Goal: Task Accomplishment & Management: Manage account settings

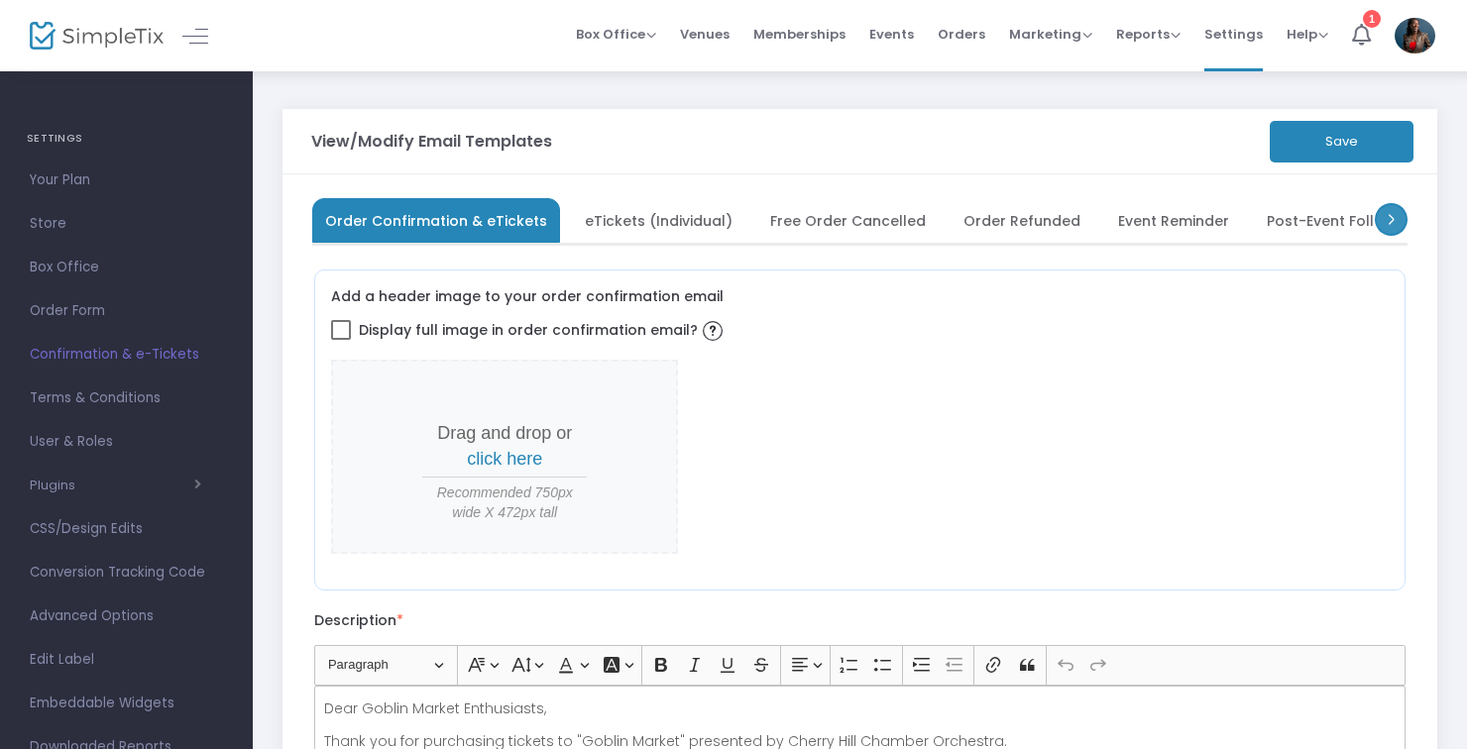
click at [1387, 231] on span at bounding box center [1391, 219] width 33 height 33
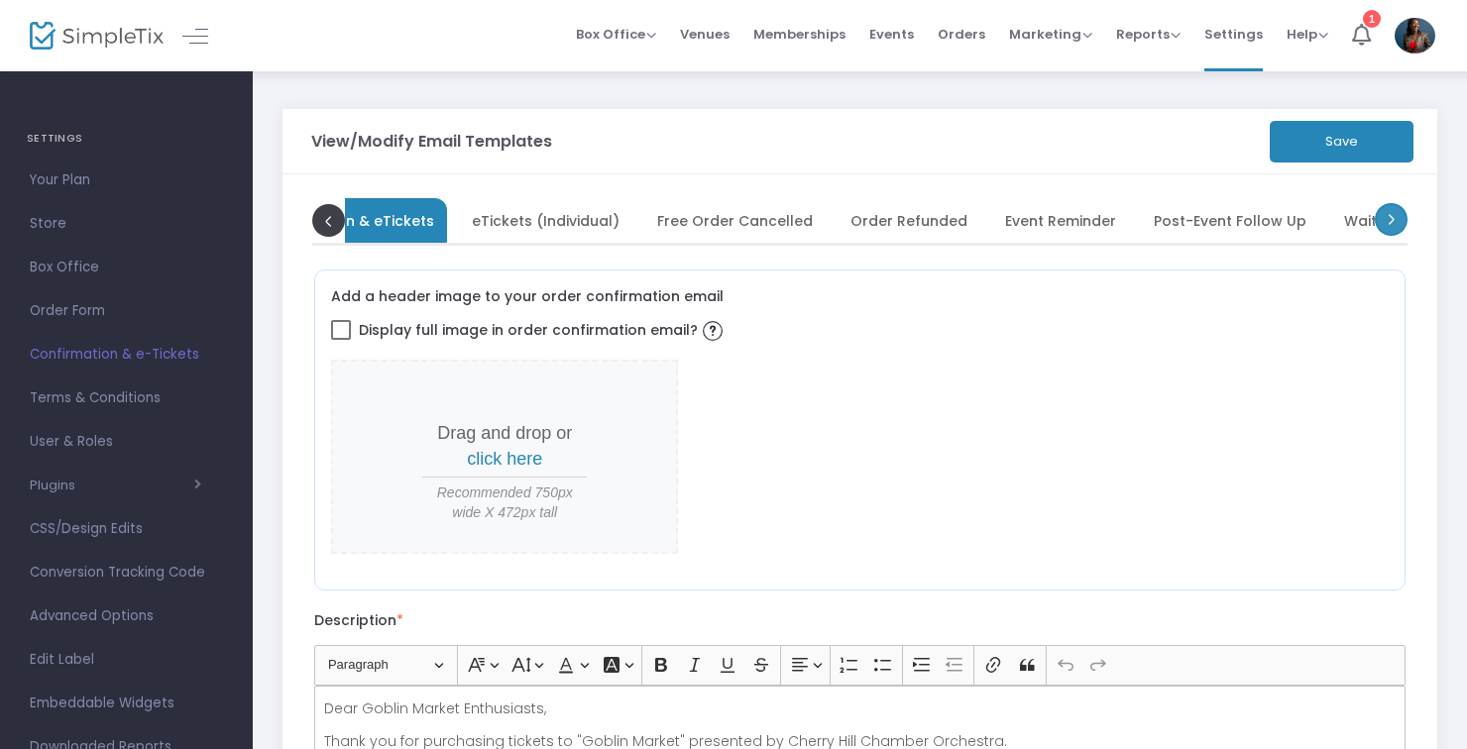
scroll to position [0, 198]
click at [183, 25] on link at bounding box center [195, 36] width 26 height 26
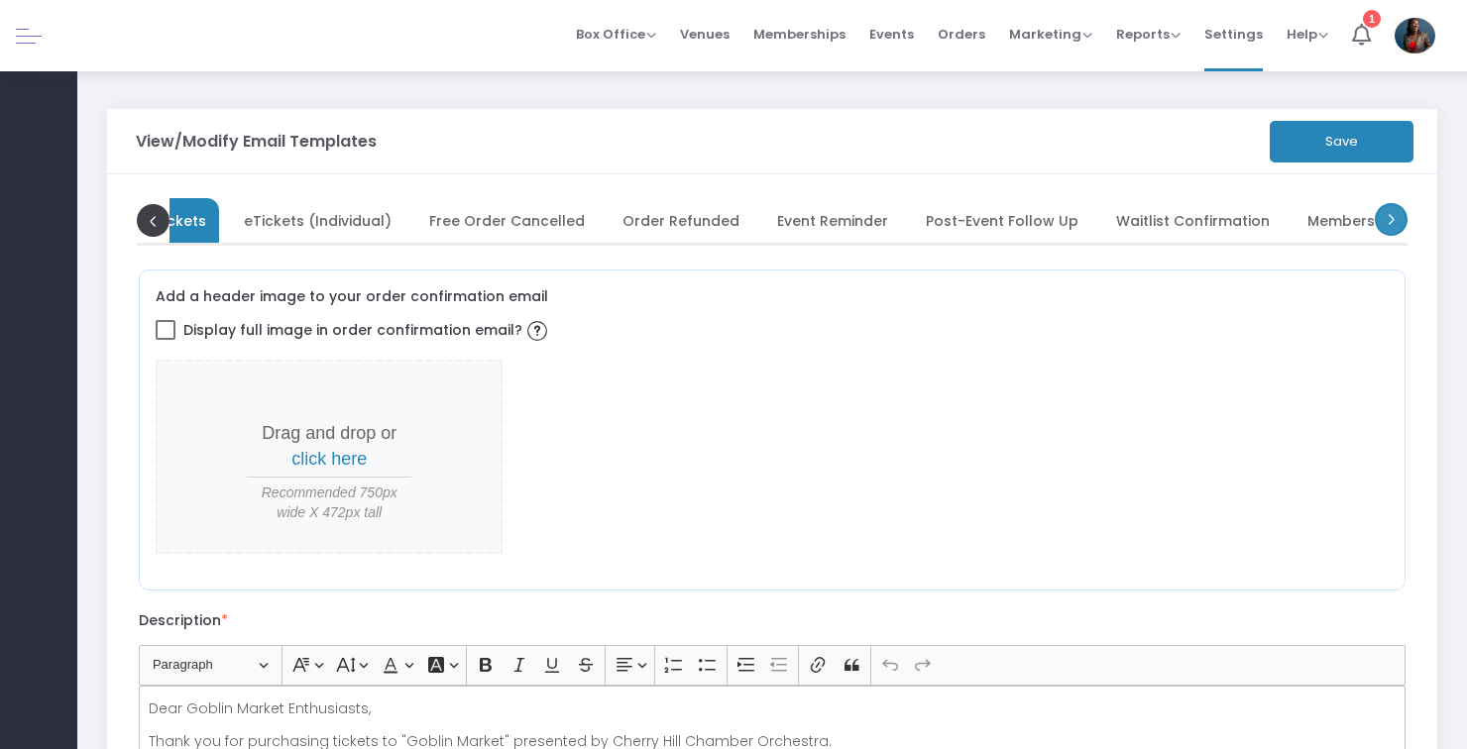
click at [1383, 231] on span at bounding box center [1391, 219] width 33 height 33
click at [934, 225] on span "Waitlist Confirmation" at bounding box center [995, 220] width 154 height 11
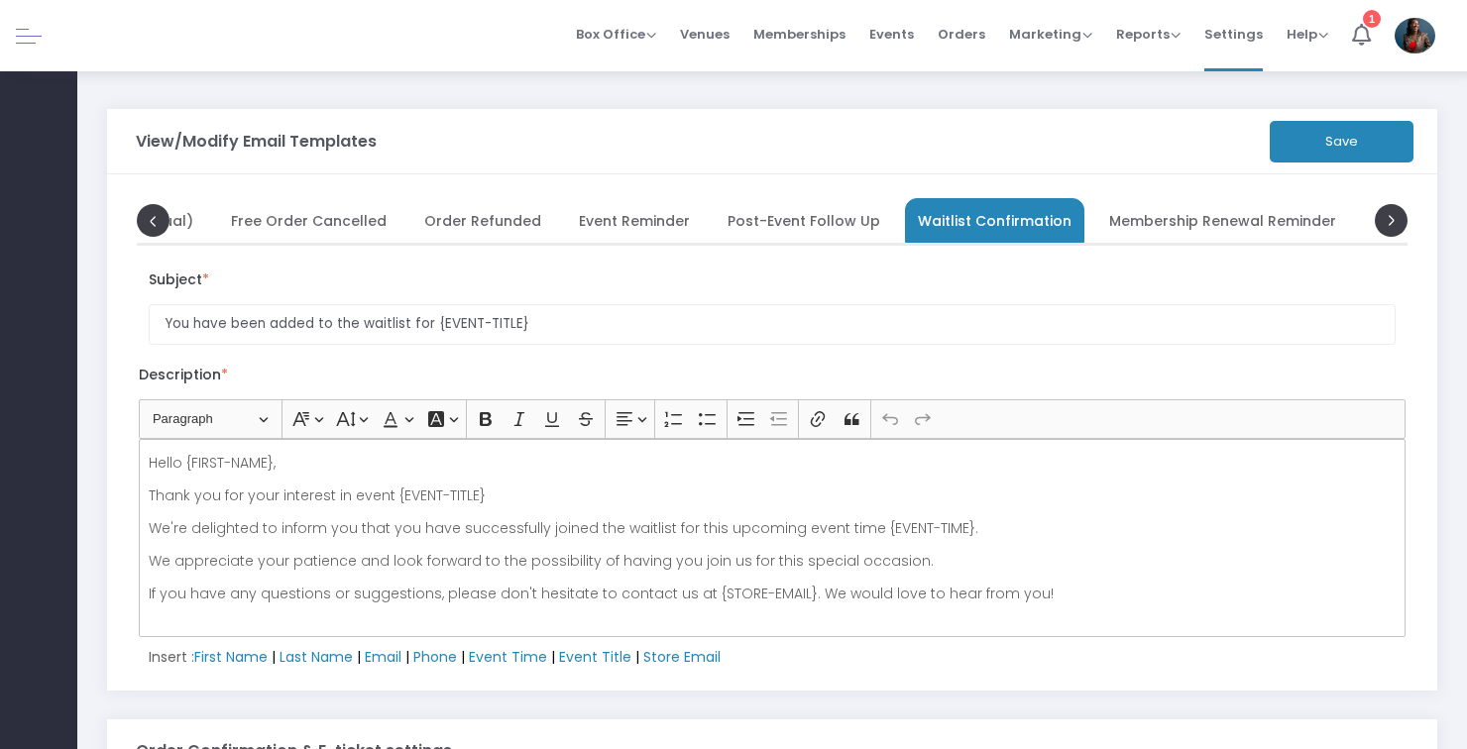
click at [581, 544] on div "Hello {FIRST-NAME}, Thank you for your interest in event {EVENT-TITLE} We're de…" at bounding box center [772, 538] width 1267 height 198
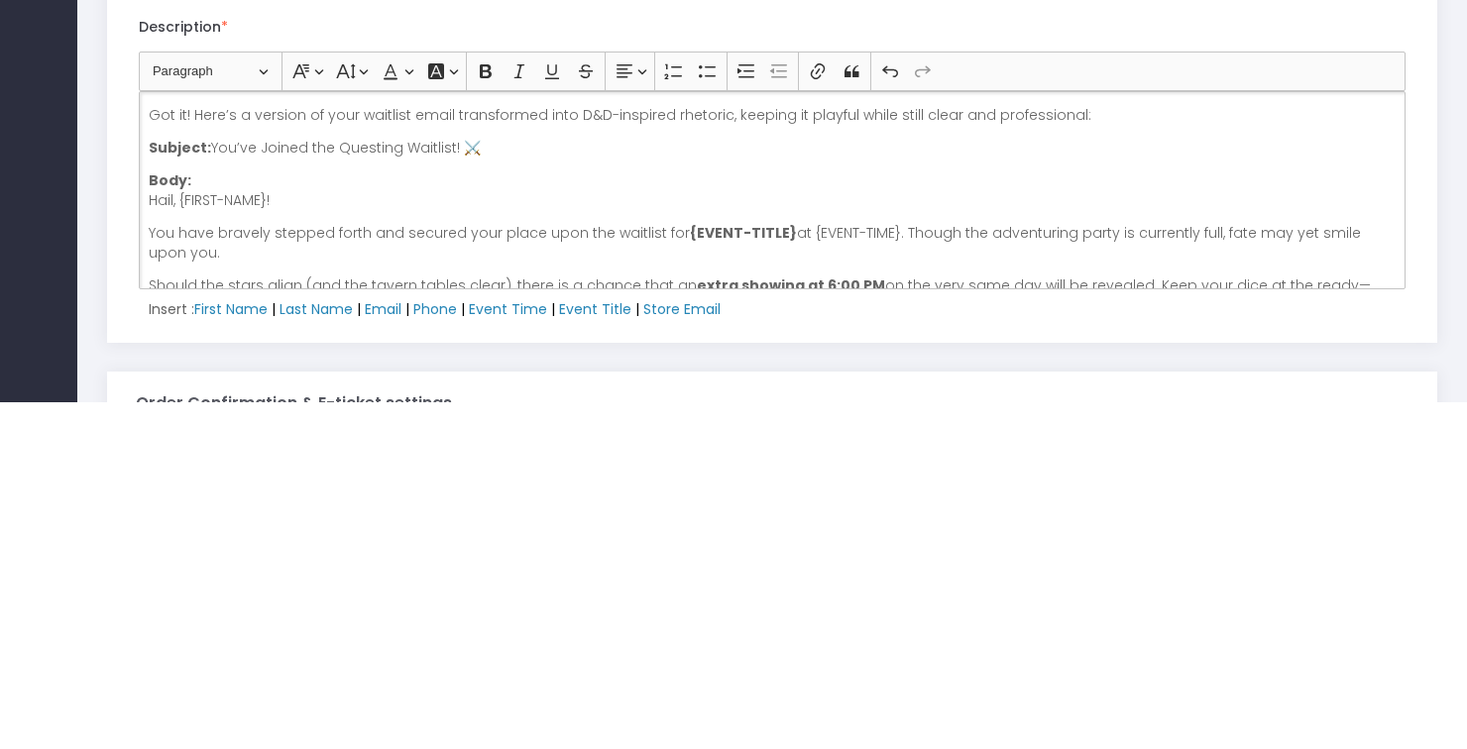
scroll to position [183, 0]
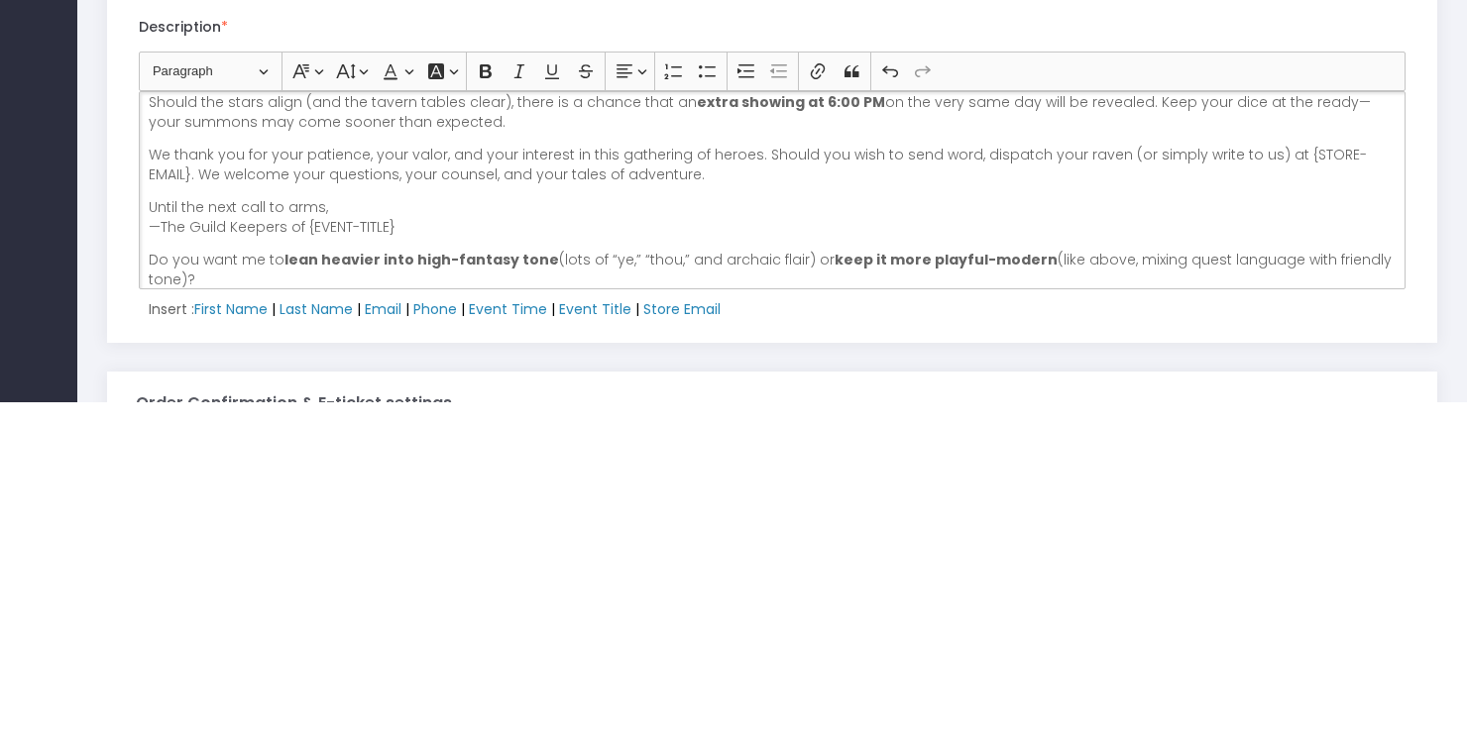
click at [235, 628] on p "Do you want me to lean heavier into high-fantasy tone (lots of “ye,” “thou,” an…" at bounding box center [773, 618] width 1248 height 40
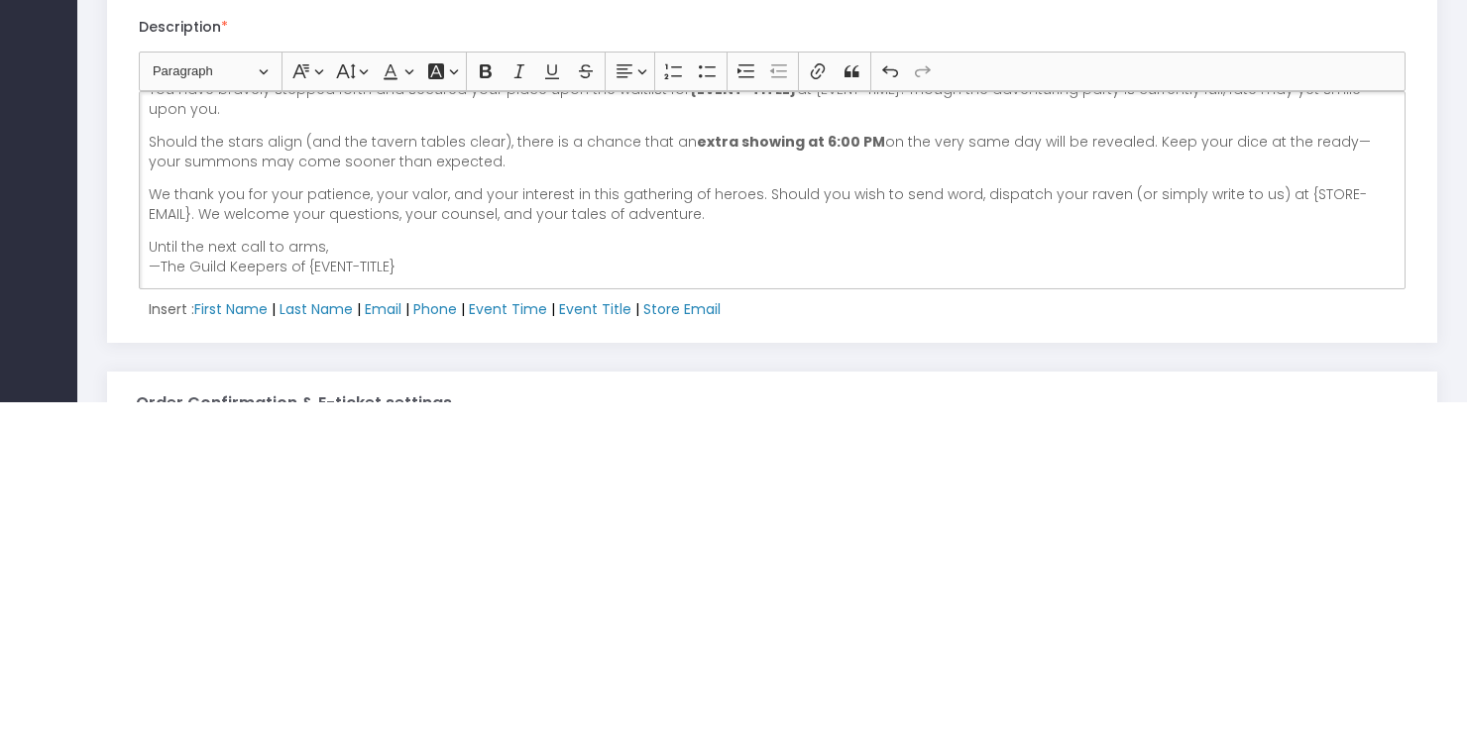
scroll to position [144, 0]
click at [195, 609] on p "Until the next call to arms, —The Guild Keepers of {EVENT-TITLE}" at bounding box center [773, 605] width 1248 height 40
click at [660, 615] on p "Until the next call to arms, —DM, Ryan and Bard-Conductor Marshunda uild Keeper…" at bounding box center [773, 605] width 1248 height 40
click at [378, 619] on p "Until the next call to arms, —DM, Ryan and Bard-Conductor Marshunda uild Keeper…" at bounding box center [773, 605] width 1248 height 40
click at [165, 616] on p "Until the next call to arms, —DM, Ryan and Bard-Conductor, Marshunda uild Keepe…" at bounding box center [773, 605] width 1248 height 40
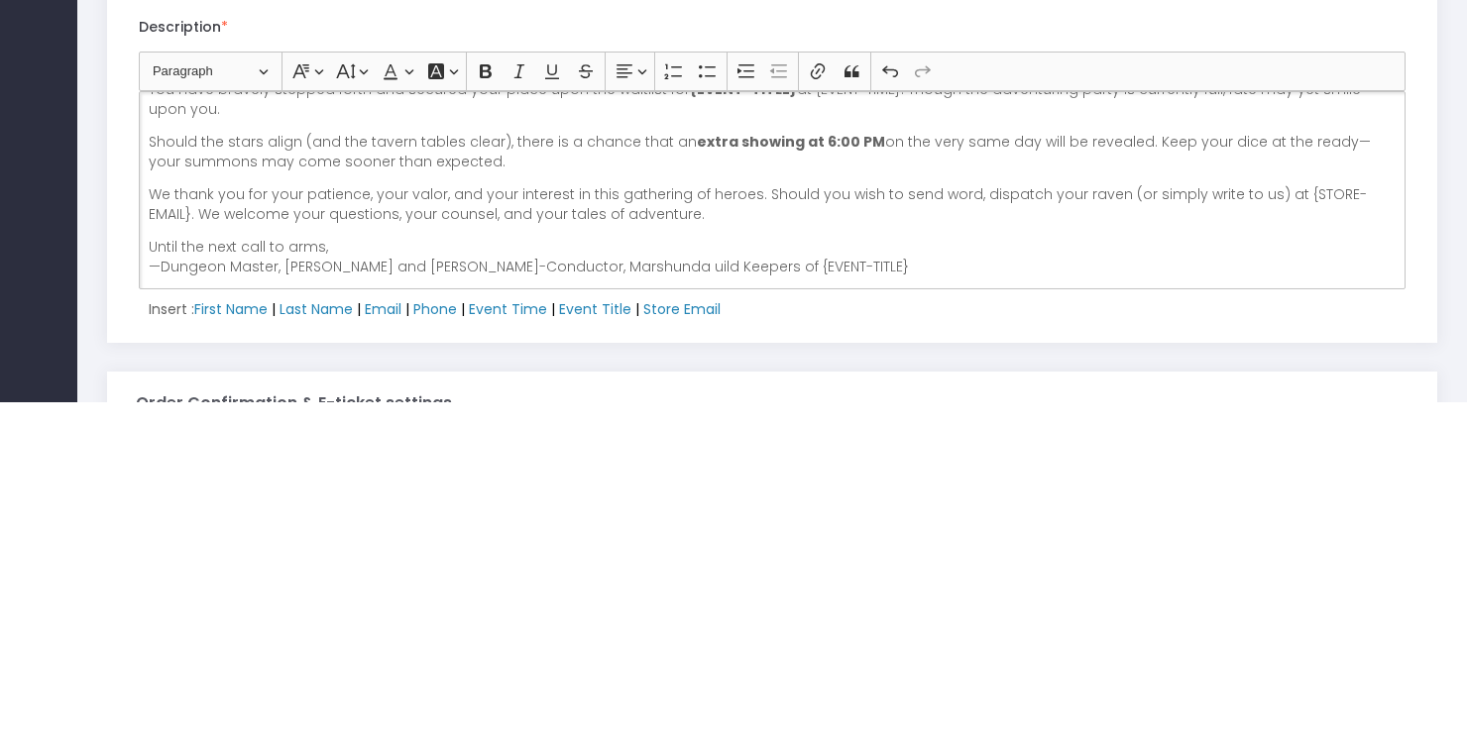
click at [388, 613] on p "Until the next call to arms, —Dungeon Master, Ryan and Bard-Conductor, Marshund…" at bounding box center [773, 605] width 1248 height 40
click at [544, 613] on p "Until the next call to arms, —Dungeon Master, Ryan and Bard Conductor, Marshund…" at bounding box center [773, 605] width 1248 height 40
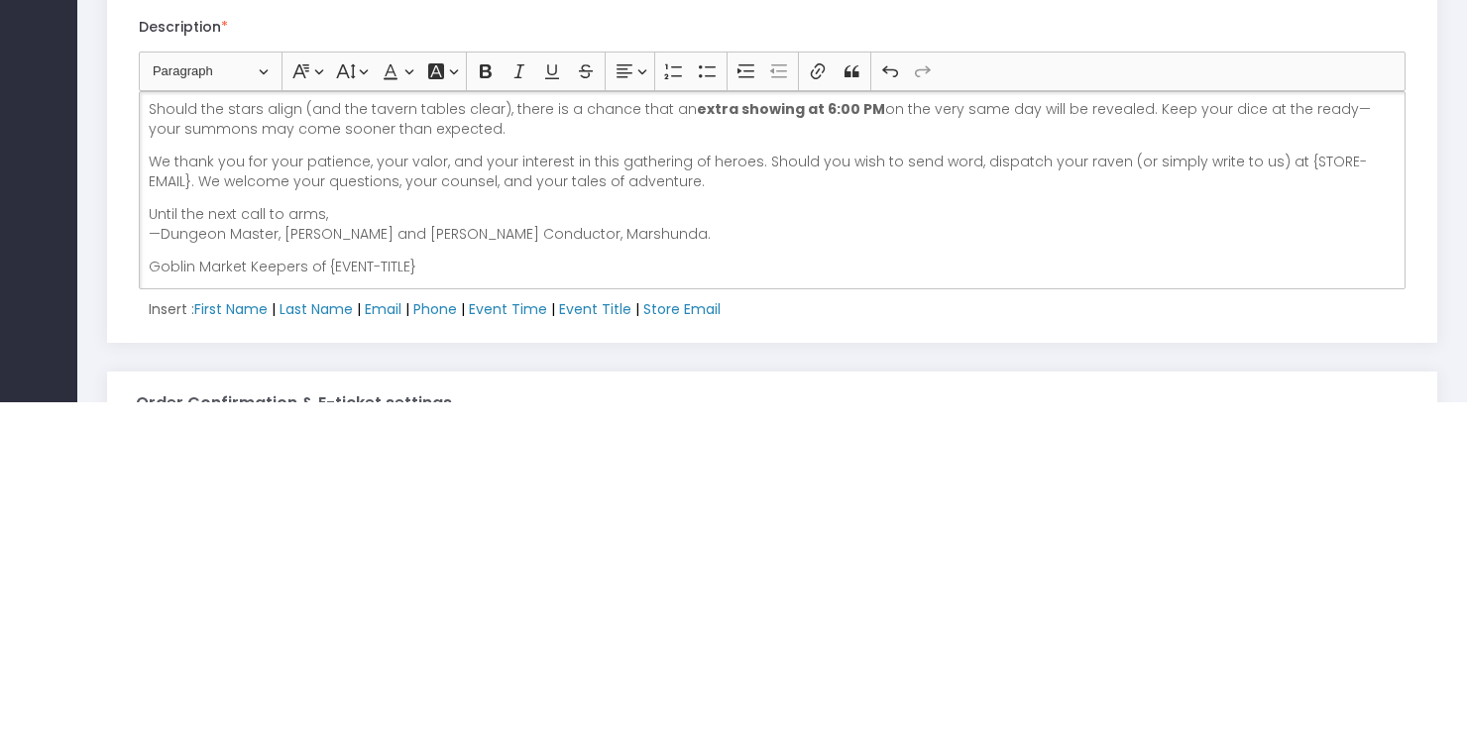
click at [429, 611] on p "Goblin Market Keepers of {EVENT-TITLE}" at bounding box center [773, 615] width 1248 height 20
click at [221, 477] on p "Should the stars align (and the tavern tables clear), there is a chance that an…" at bounding box center [773, 467] width 1248 height 40
